Goal: Transaction & Acquisition: Purchase product/service

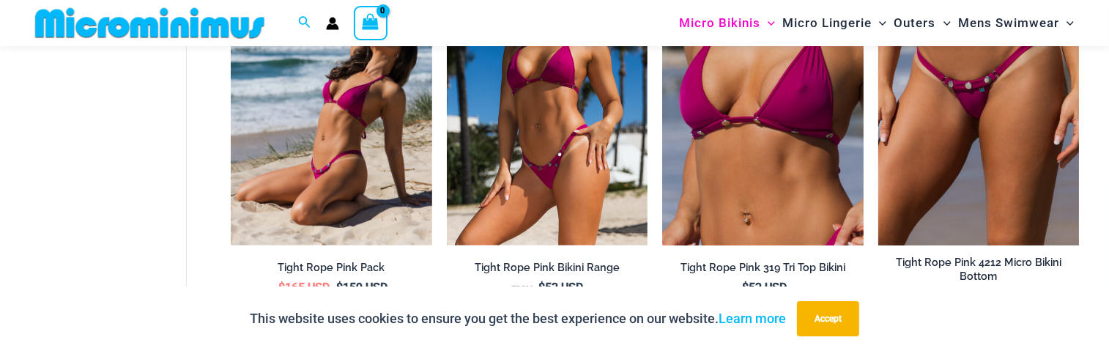
scroll to position [572, 0]
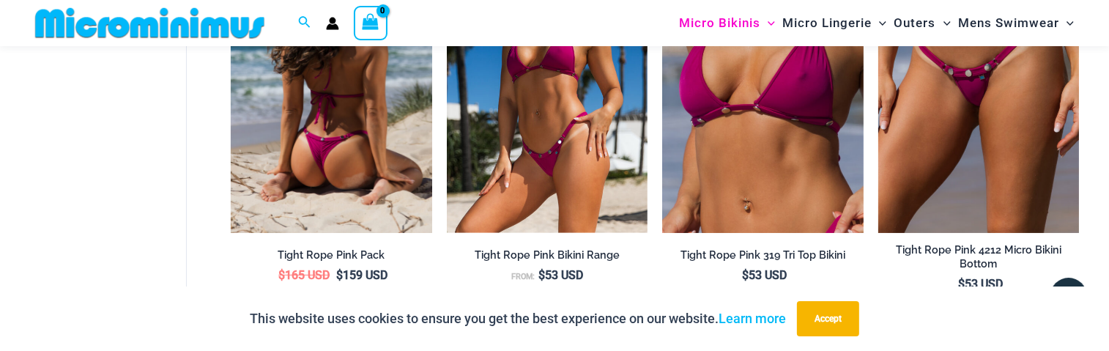
click at [366, 163] on img at bounding box center [331, 82] width 201 height 302
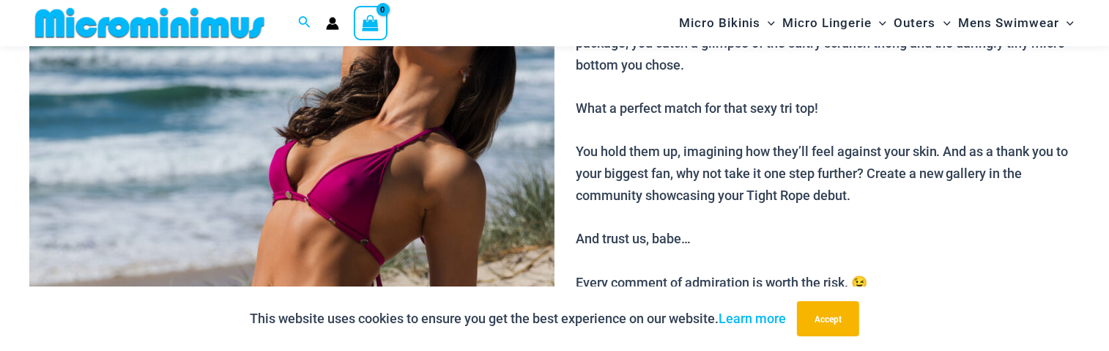
scroll to position [357, 0]
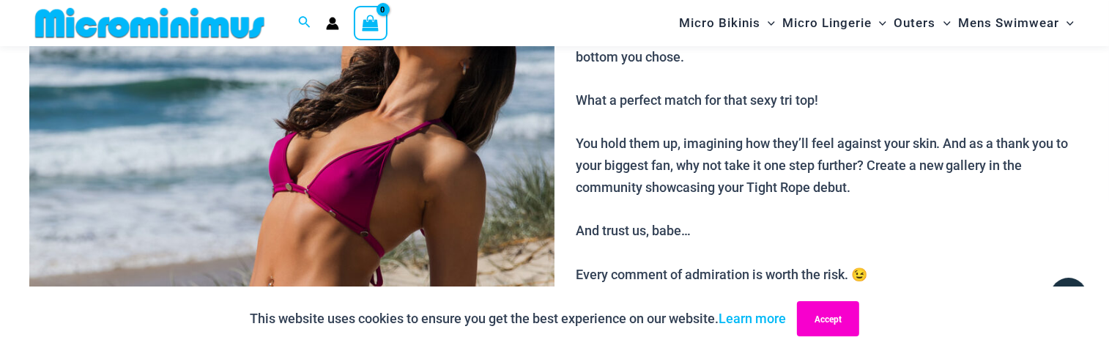
click at [824, 316] on button "Accept" at bounding box center [828, 318] width 62 height 35
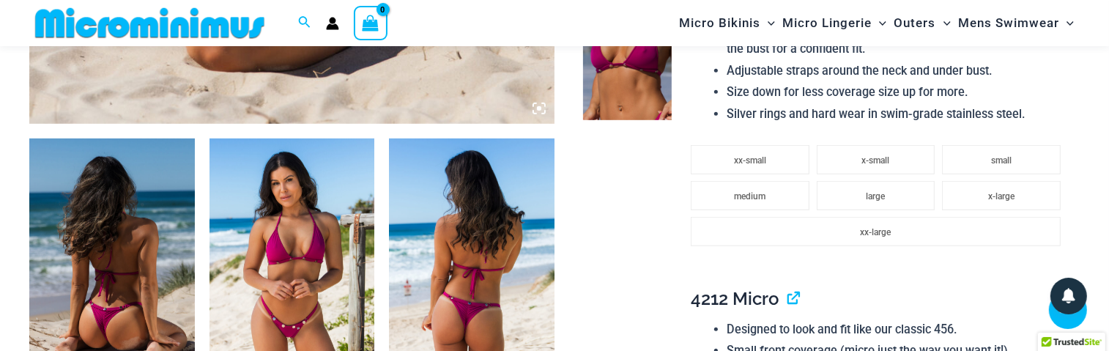
scroll to position [869, 0]
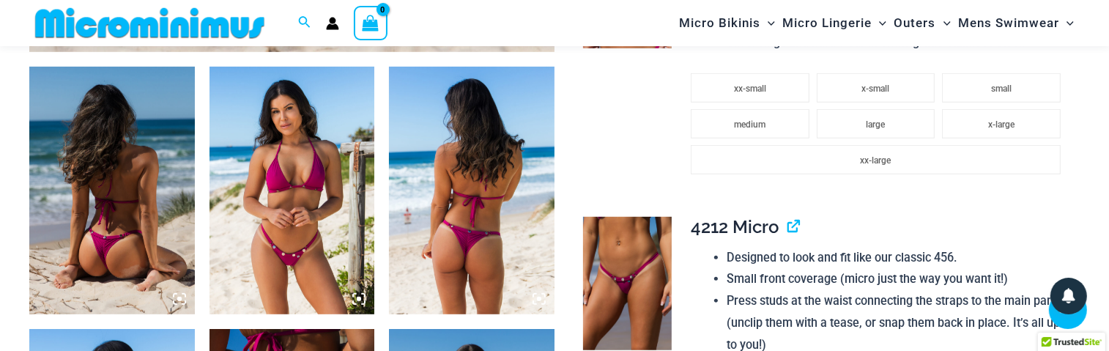
click at [112, 180] on img at bounding box center [112, 191] width 166 height 248
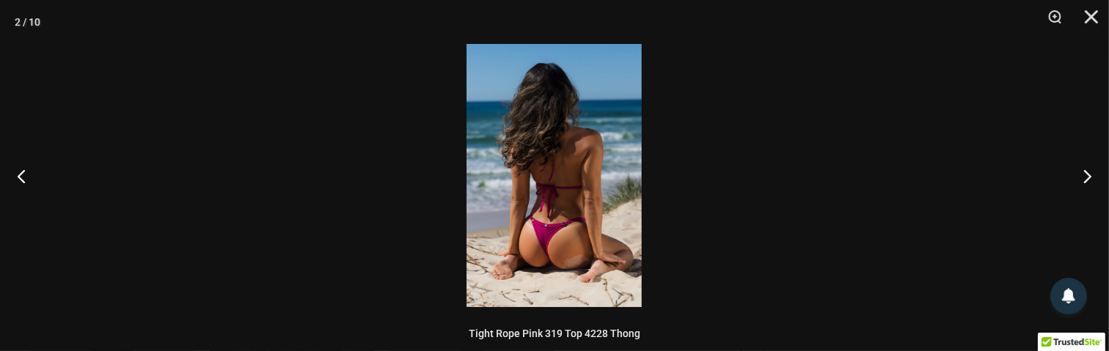
click at [493, 219] on img at bounding box center [554, 175] width 175 height 263
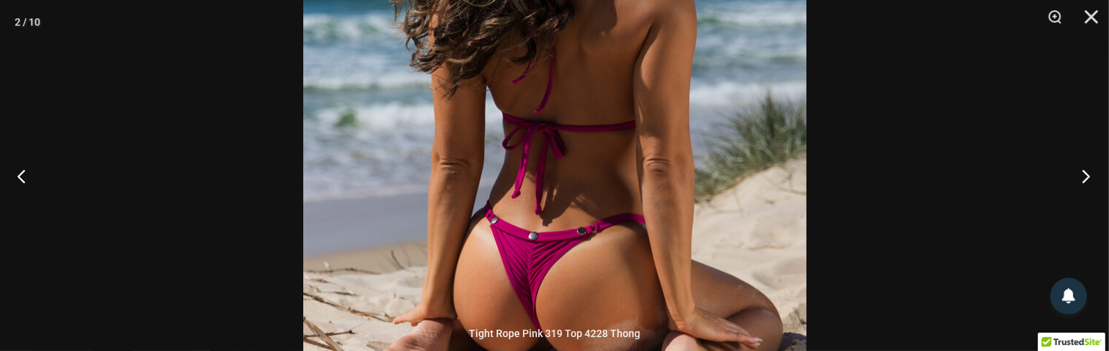
click at [1088, 172] on button "Next" at bounding box center [1081, 175] width 55 height 73
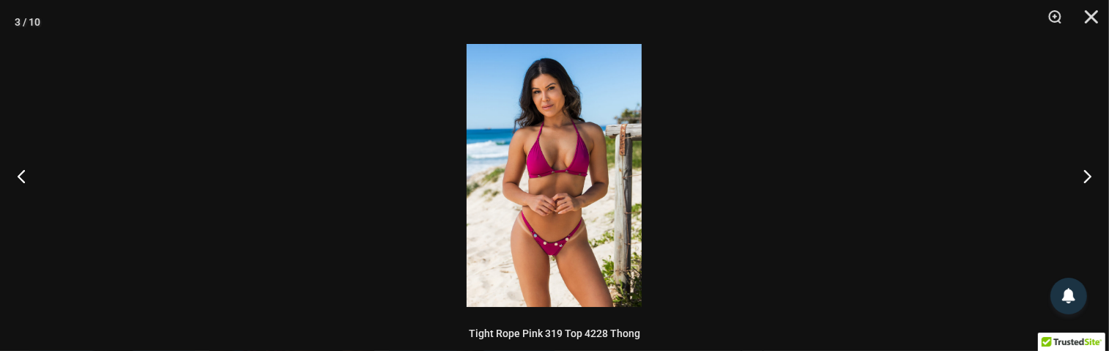
click at [560, 182] on img at bounding box center [554, 175] width 175 height 263
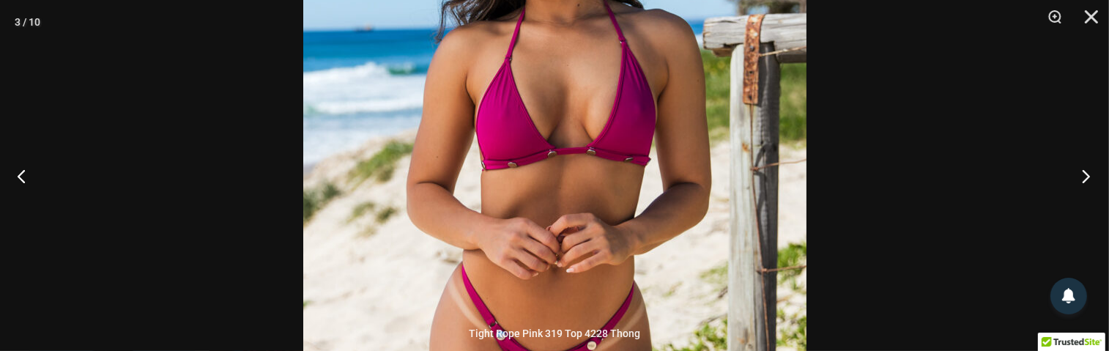
click at [1084, 172] on button "Next" at bounding box center [1081, 175] width 55 height 73
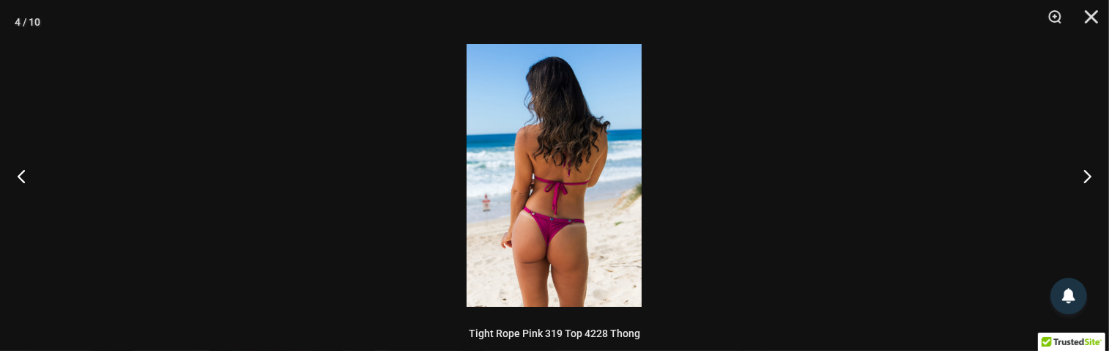
click at [555, 174] on img at bounding box center [554, 175] width 175 height 263
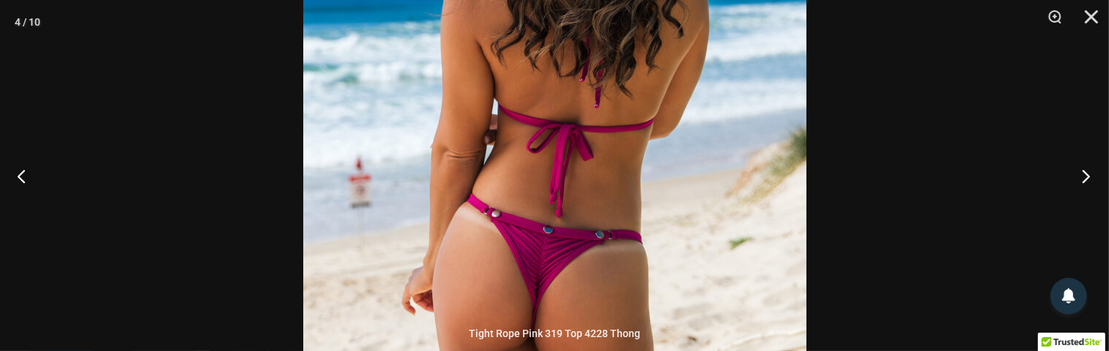
click at [1088, 177] on button "Next" at bounding box center [1081, 175] width 55 height 73
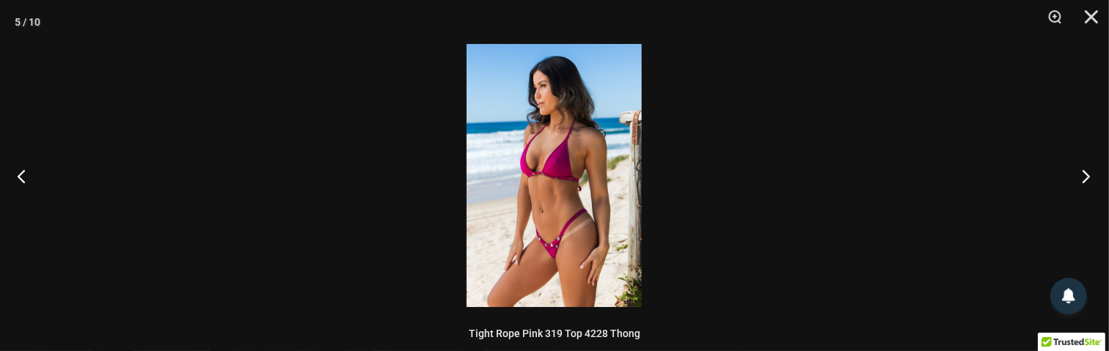
click at [1087, 177] on button "Next" at bounding box center [1081, 175] width 55 height 73
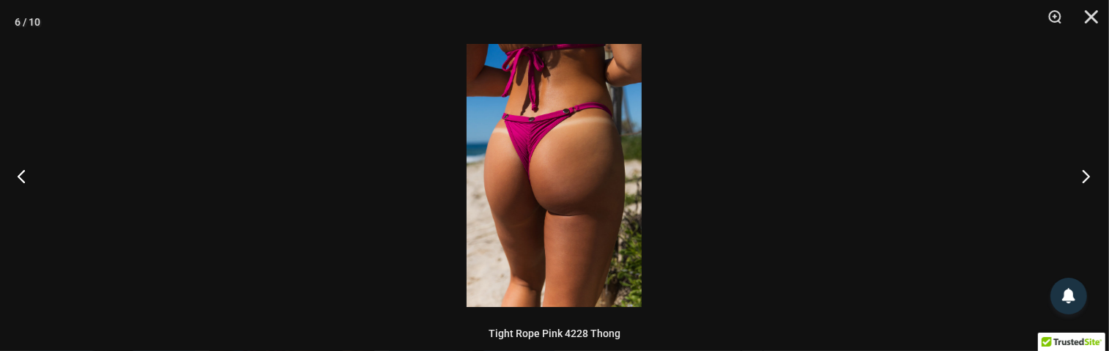
click at [1087, 177] on button "Next" at bounding box center [1081, 175] width 55 height 73
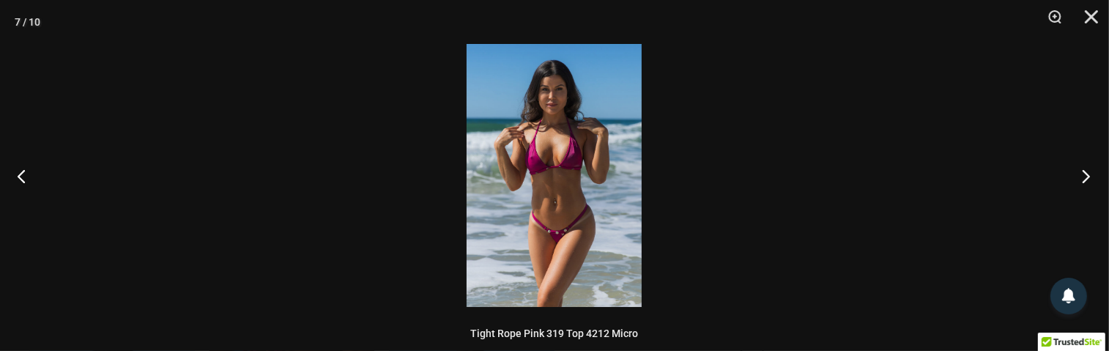
click at [1087, 177] on button "Next" at bounding box center [1081, 175] width 55 height 73
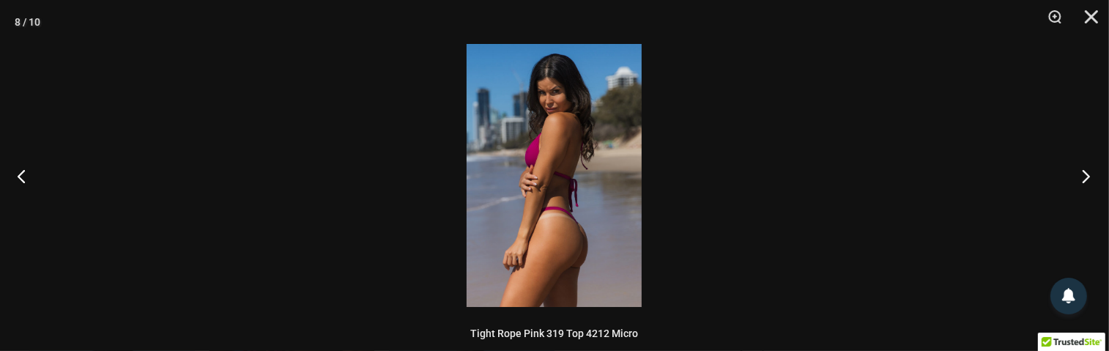
click at [1087, 177] on button "Next" at bounding box center [1081, 175] width 55 height 73
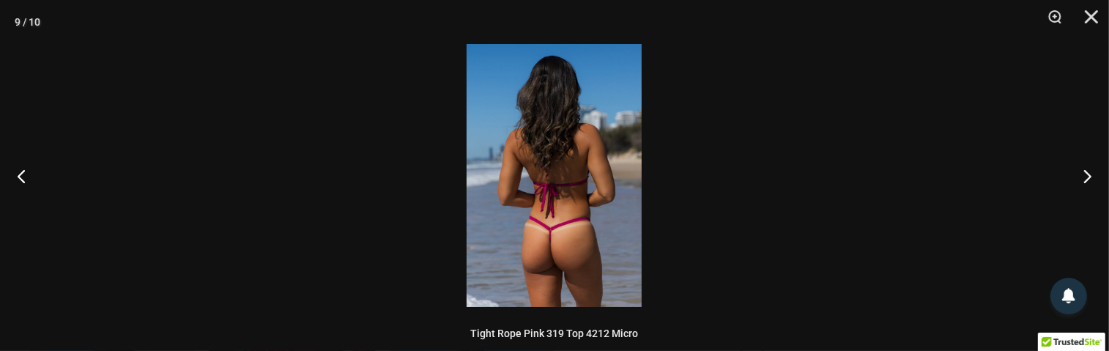
click at [539, 193] on img at bounding box center [554, 175] width 175 height 263
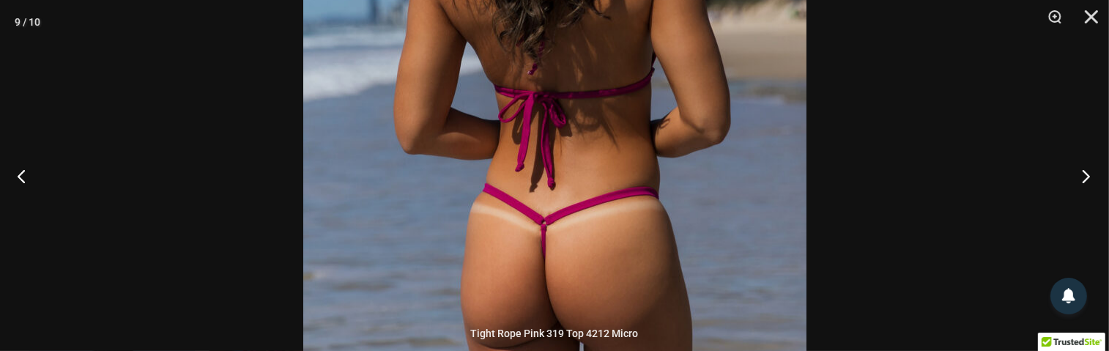
click at [1088, 173] on button "Next" at bounding box center [1081, 175] width 55 height 73
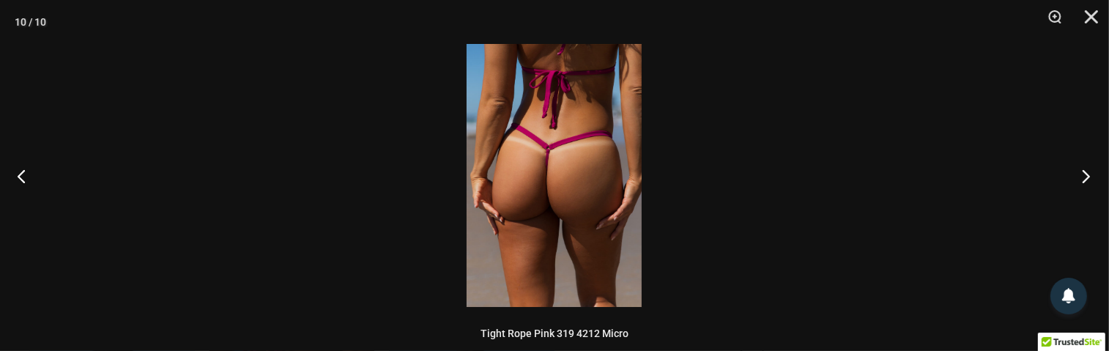
click at [1088, 173] on button "Next" at bounding box center [1081, 175] width 55 height 73
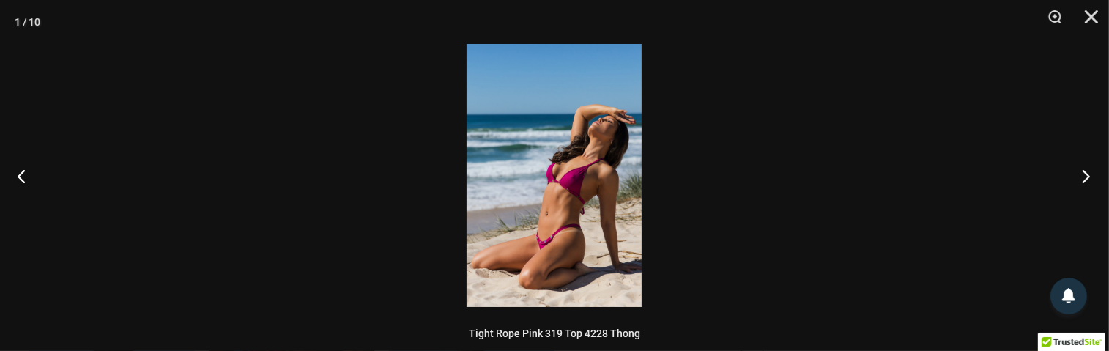
click at [1088, 173] on button "Next" at bounding box center [1081, 175] width 55 height 73
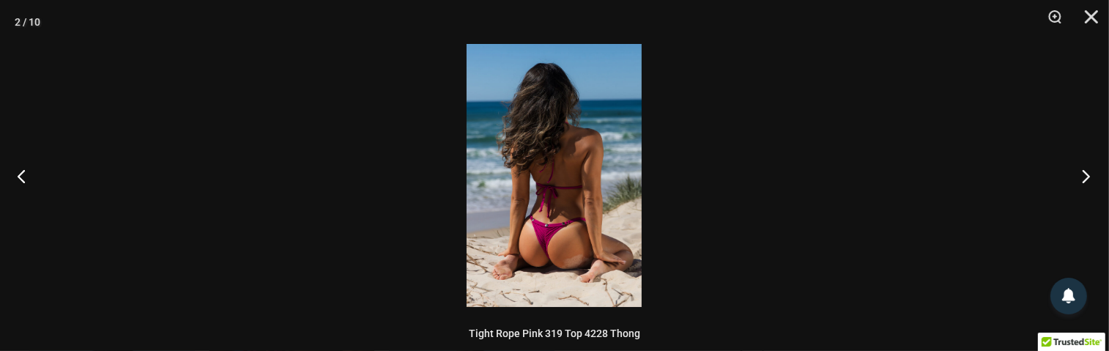
click at [1088, 173] on button "Next" at bounding box center [1081, 175] width 55 height 73
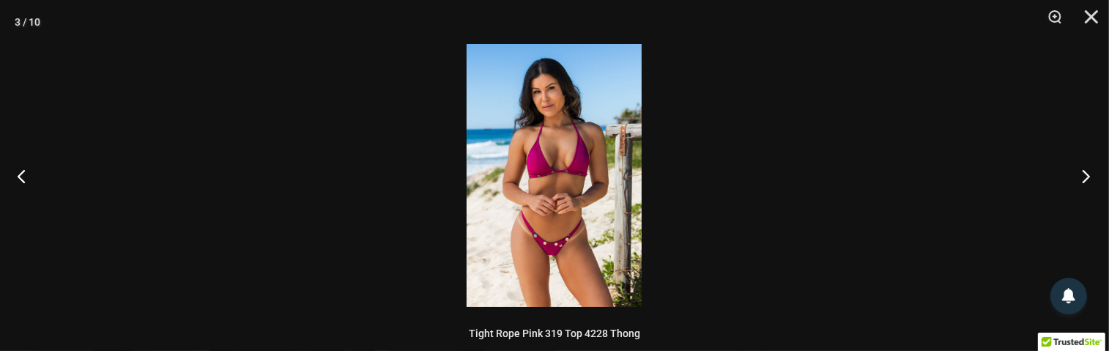
click at [1088, 173] on button "Next" at bounding box center [1081, 175] width 55 height 73
